Goal: Task Accomplishment & Management: Manage account settings

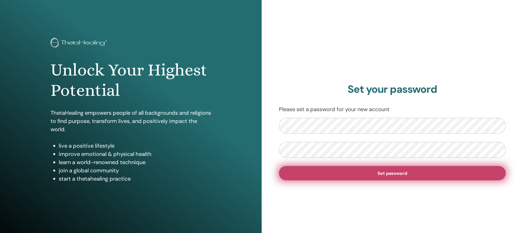
click at [399, 174] on span "Set password" at bounding box center [392, 173] width 30 height 6
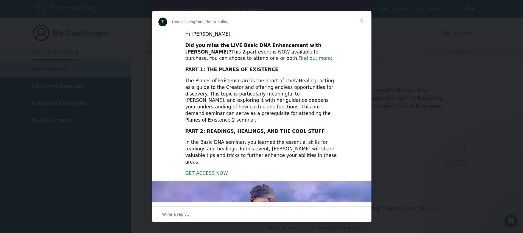
click at [71, 110] on div "Intercom messenger" at bounding box center [261, 116] width 523 height 233
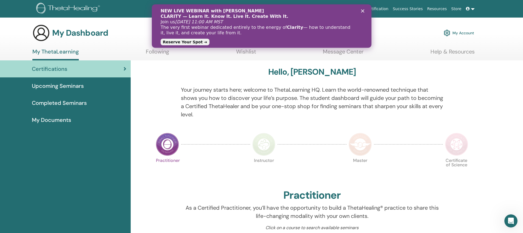
click at [364, 10] on div "Close" at bounding box center [362, 10] width 5 height 3
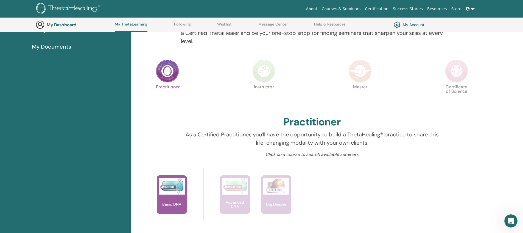
scroll to position [385, 0]
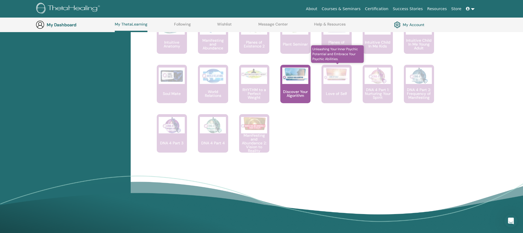
click at [336, 89] on div "Love of Self" at bounding box center [336, 84] width 30 height 38
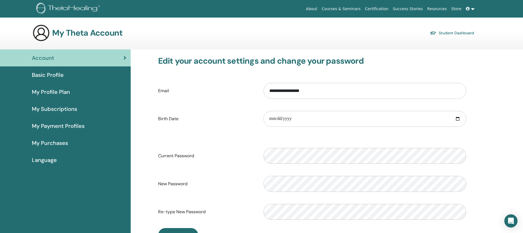
click at [50, 76] on span "Basic Profile" at bounding box center [48, 75] width 32 height 8
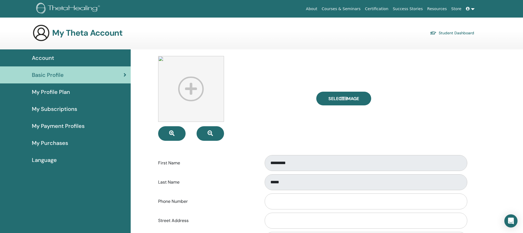
click at [54, 92] on span "My Profile Plan" at bounding box center [51, 92] width 38 height 8
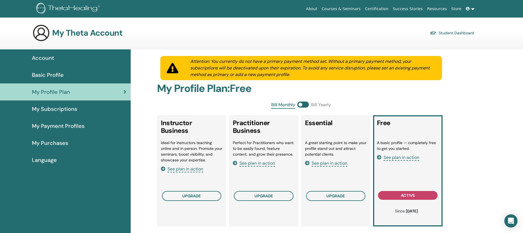
click at [45, 59] on span "Account" at bounding box center [43, 58] width 22 height 8
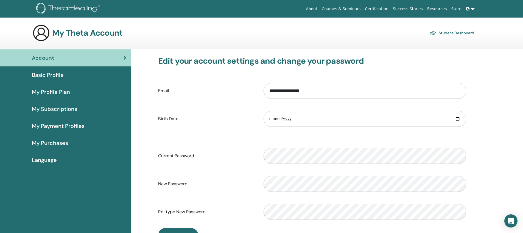
click at [42, 73] on span "Basic Profile" at bounding box center [48, 75] width 32 height 8
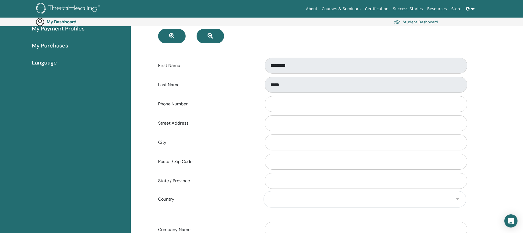
scroll to position [108, 0]
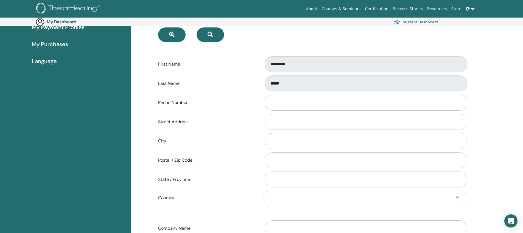
click at [512, 181] on div "Select Image First Name ********* Last Name ***** Phone Number Street Address C…" at bounding box center [327, 151] width 392 height 400
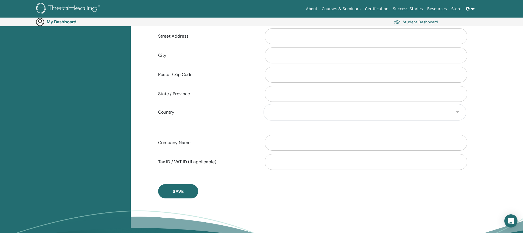
scroll to position [206, 0]
